Goal: Information Seeking & Learning: Find specific fact

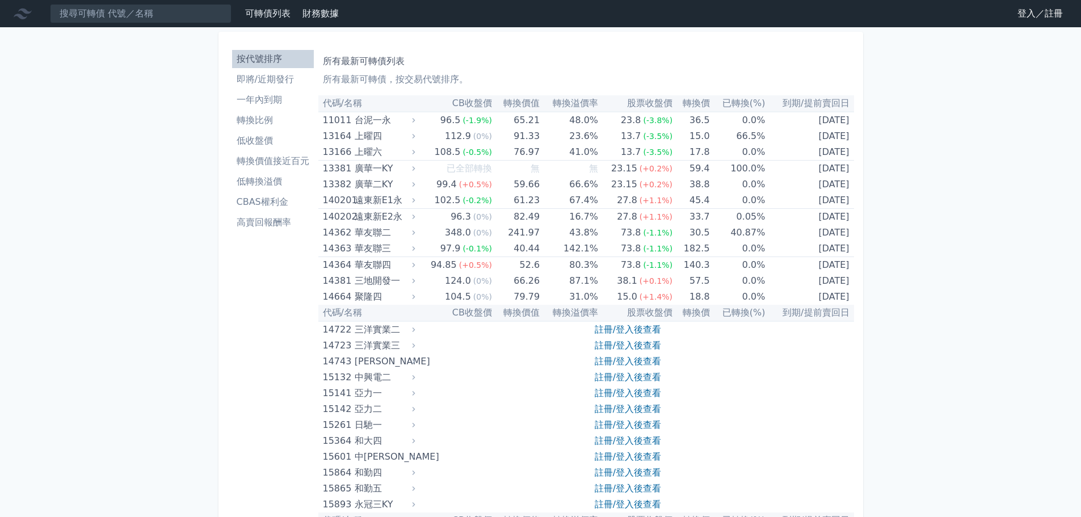
click at [1033, 11] on link "登入／註冊" at bounding box center [1040, 14] width 64 height 18
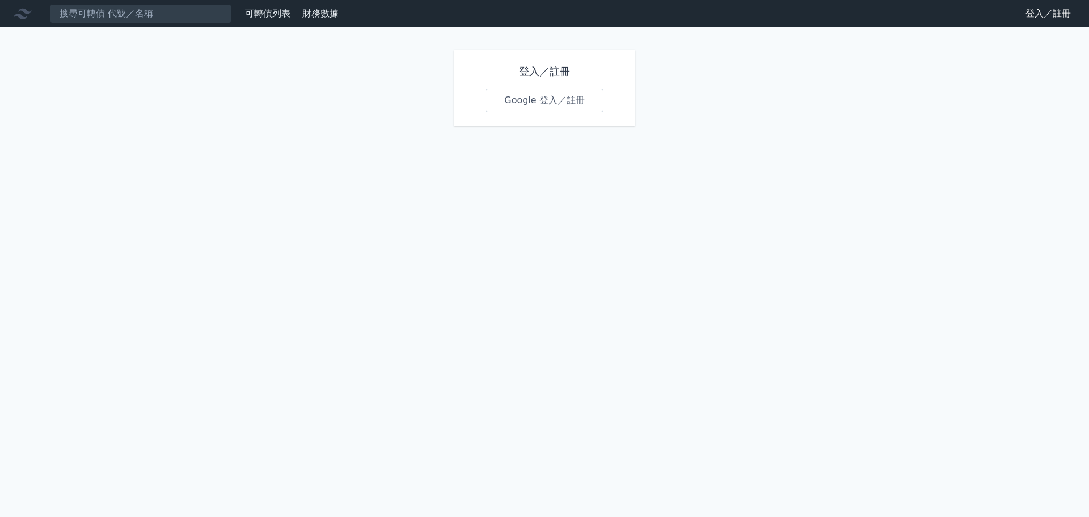
click at [565, 76] on h1 "登入／註冊" at bounding box center [545, 72] width 118 height 16
click at [572, 107] on link "Google 登入／註冊" at bounding box center [545, 101] width 118 height 24
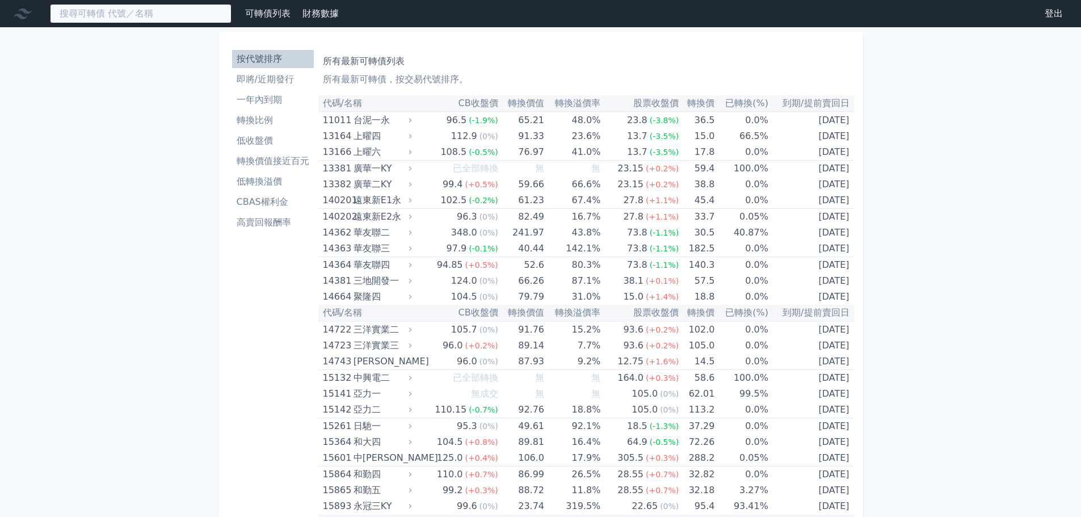
click at [159, 16] on input at bounding box center [141, 13] width 182 height 19
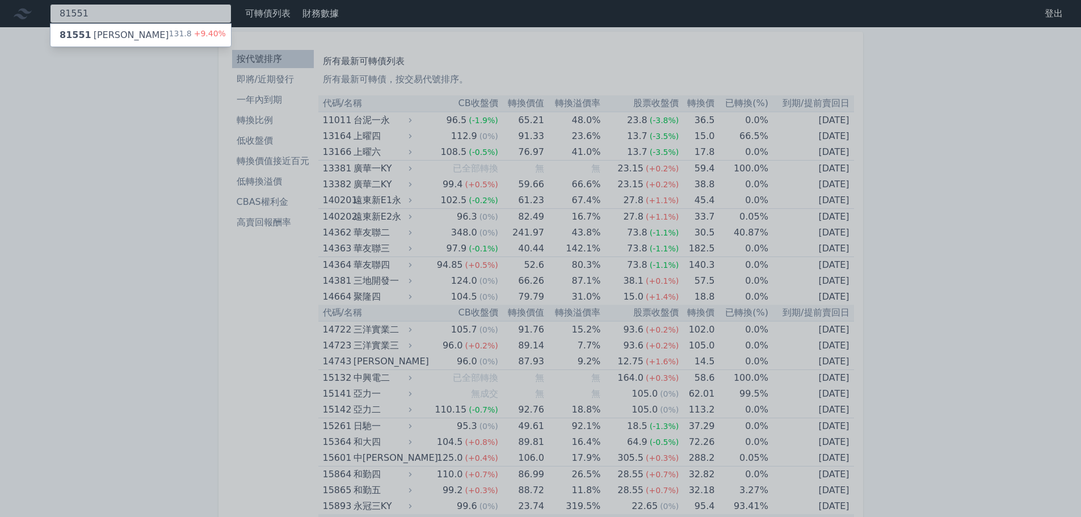
type input "81551"
click at [138, 35] on div "81551 [PERSON_NAME] 131.8 +9.40%" at bounding box center [140, 35] width 180 height 23
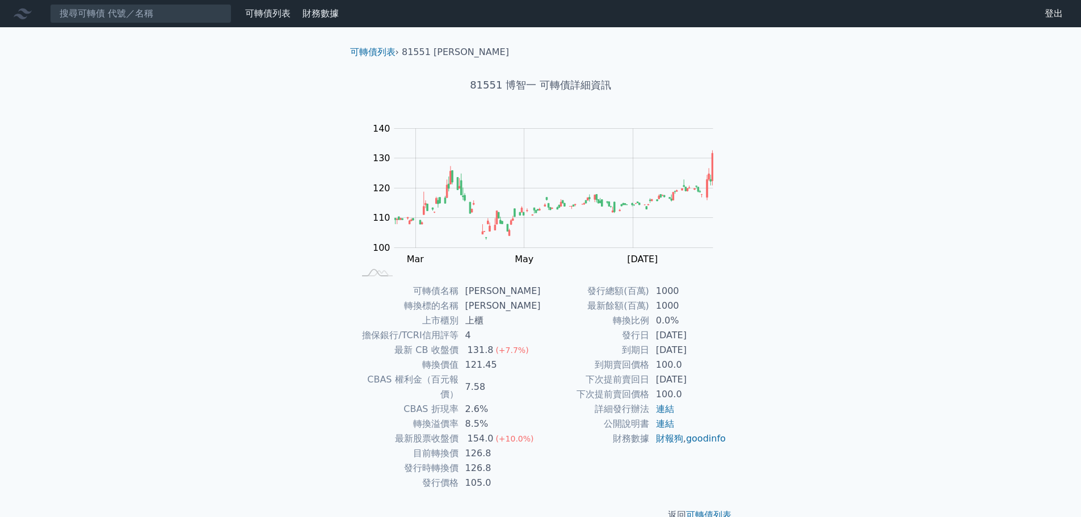
click at [258, 11] on link "可轉債列表" at bounding box center [267, 13] width 45 height 11
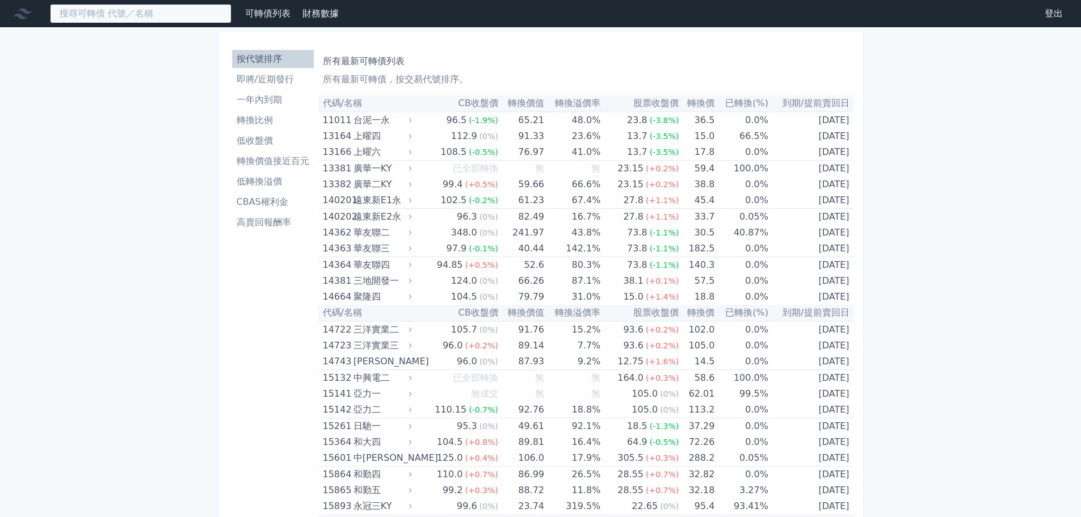
click at [158, 18] on input at bounding box center [141, 13] width 182 height 19
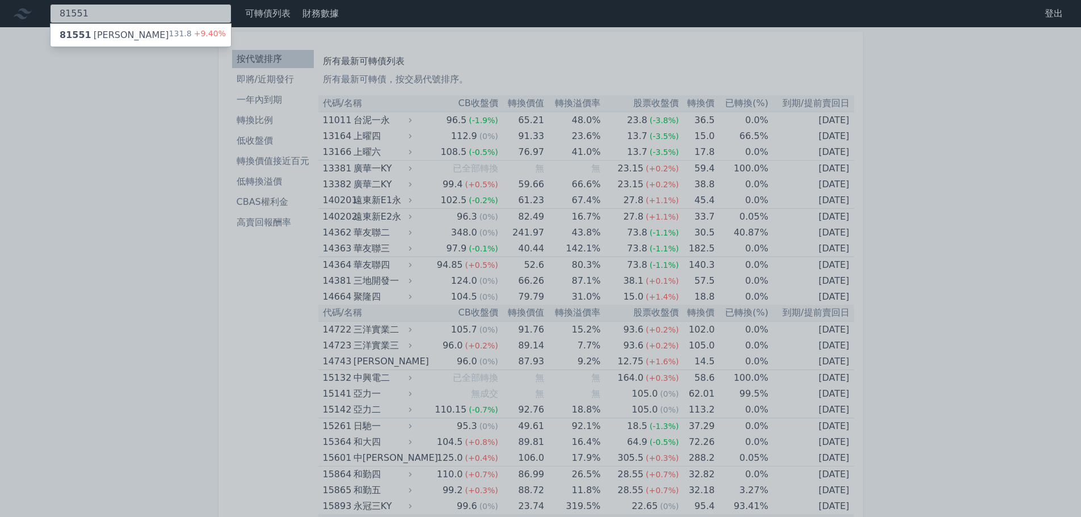
type input "81551"
click at [163, 30] on div "81551 [PERSON_NAME] 131.8 +9.40%" at bounding box center [140, 35] width 180 height 23
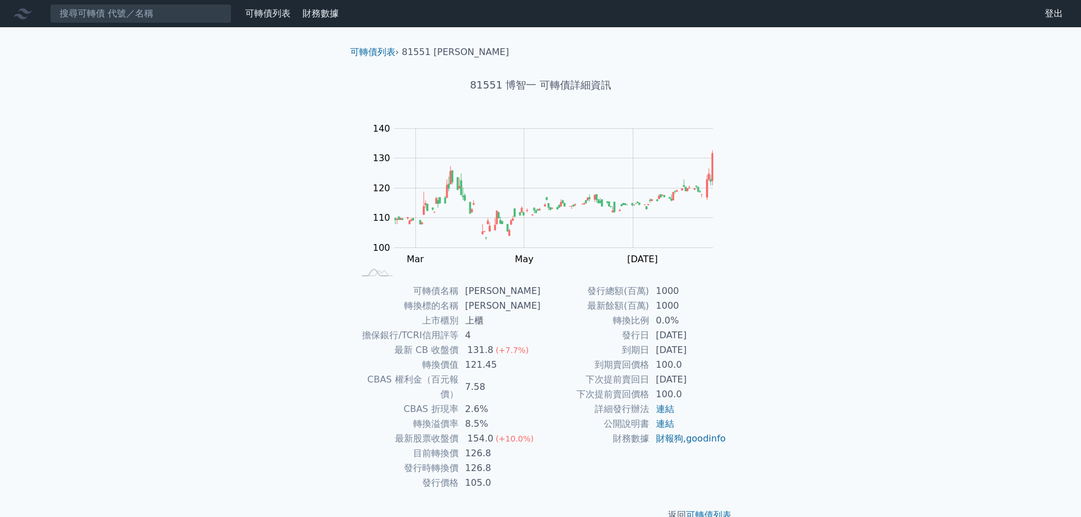
click at [1059, 18] on link "登出" at bounding box center [1053, 14] width 36 height 18
